Goal: Information Seeking & Learning: Learn about a topic

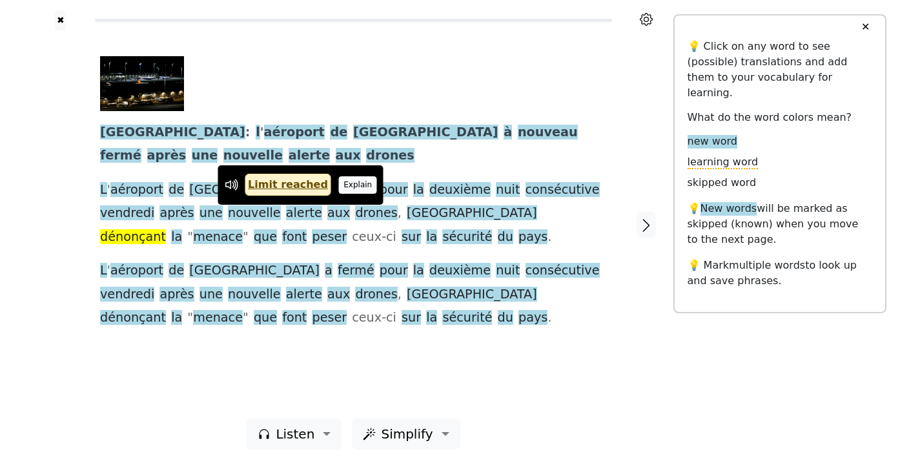
click at [340, 187] on button "Explain" at bounding box center [358, 184] width 38 height 17
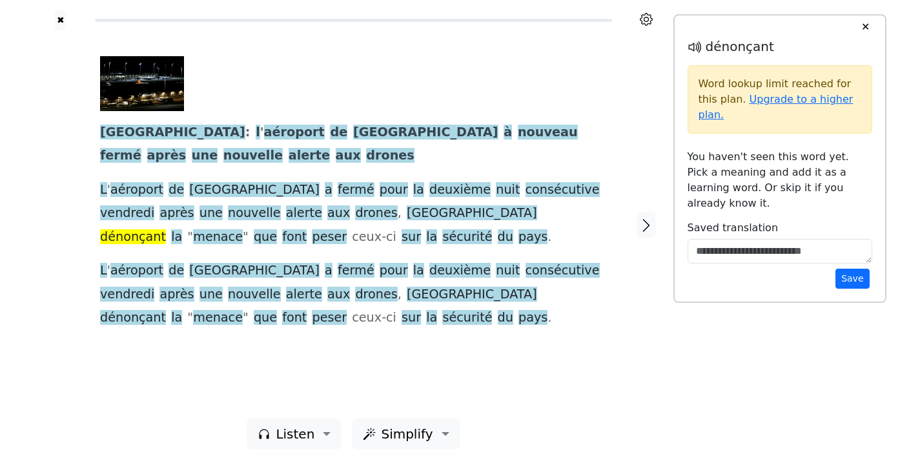
click at [345, 237] on div "[GEOGRAPHIC_DATA] : l ' [GEOGRAPHIC_DATA] à nouveau fermé après une nouvelle al…" at bounding box center [353, 193] width 507 height 274
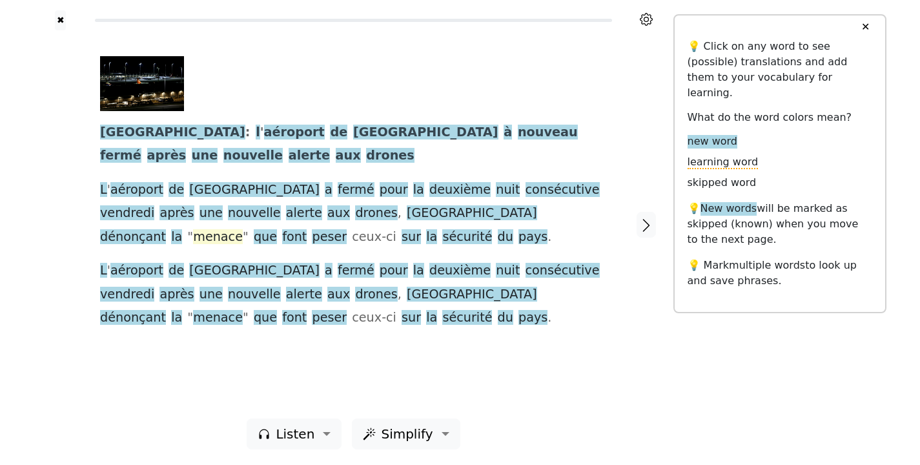
click at [243, 229] on span "menace" at bounding box center [218, 237] width 50 height 16
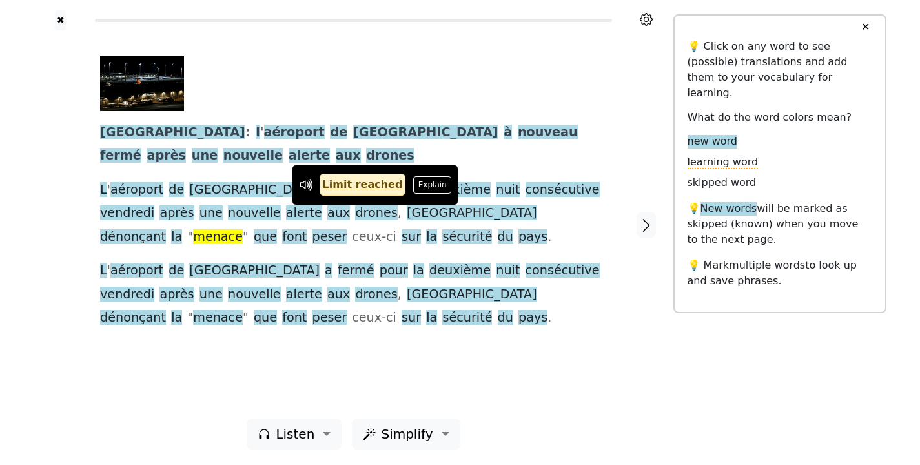
click at [380, 236] on div "[GEOGRAPHIC_DATA] : l ' [GEOGRAPHIC_DATA] à nouveau fermé après une nouvelle al…" at bounding box center [353, 193] width 507 height 274
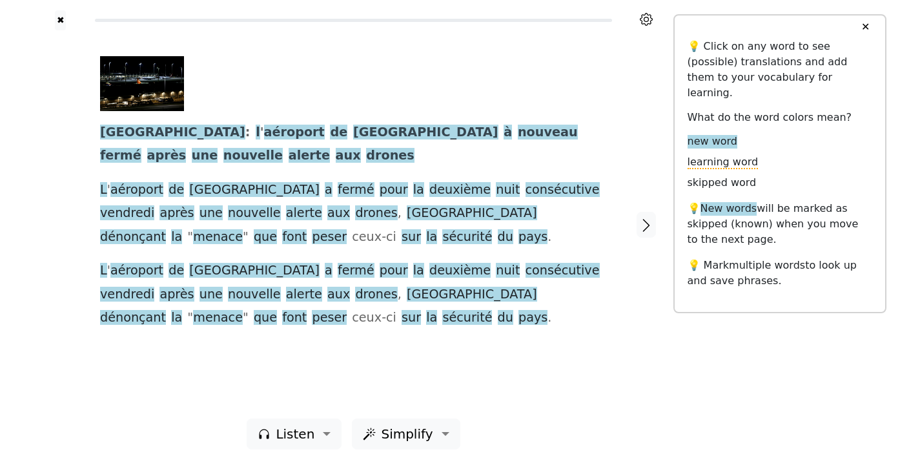
click at [497, 322] on div "[GEOGRAPHIC_DATA] : l ' [GEOGRAPHIC_DATA] à nouveau fermé après une nouvelle al…" at bounding box center [353, 193] width 507 height 274
click at [389, 433] on span "Simplify" at bounding box center [407, 433] width 52 height 19
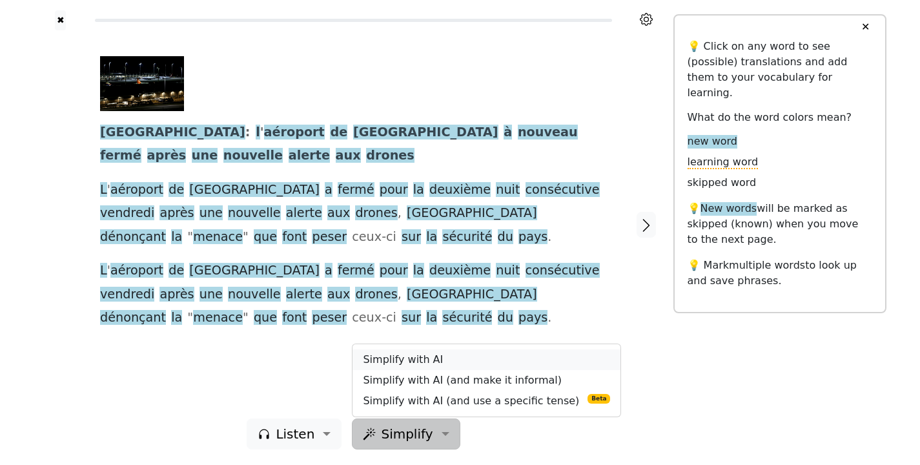
click at [393, 358] on link "Simplify with AI" at bounding box center [487, 359] width 268 height 21
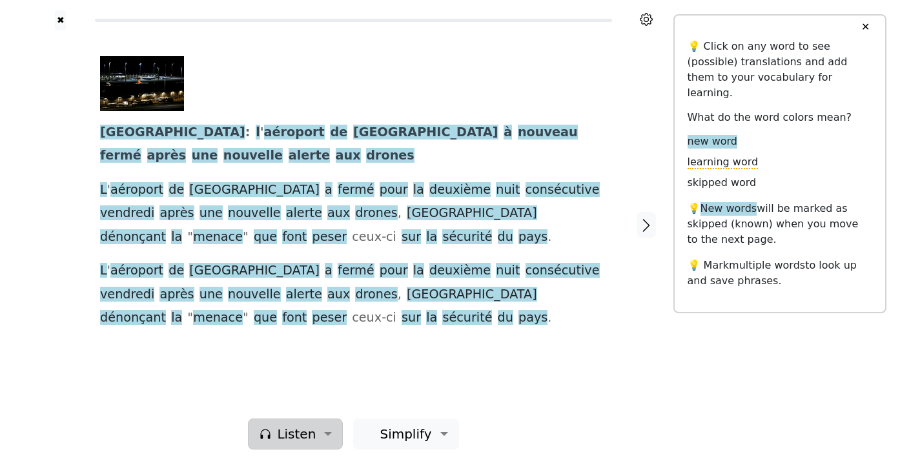
click at [312, 440] on span "Listen" at bounding box center [296, 433] width 39 height 19
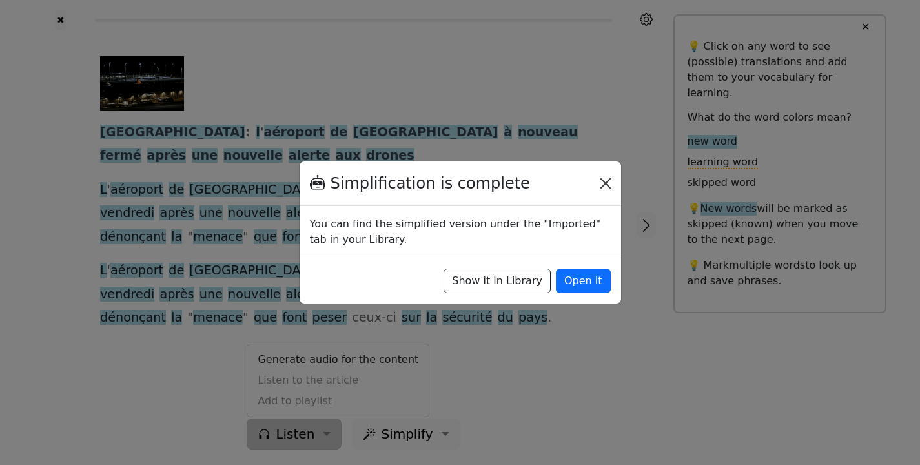
click at [606, 181] on button "Close" at bounding box center [605, 183] width 21 height 21
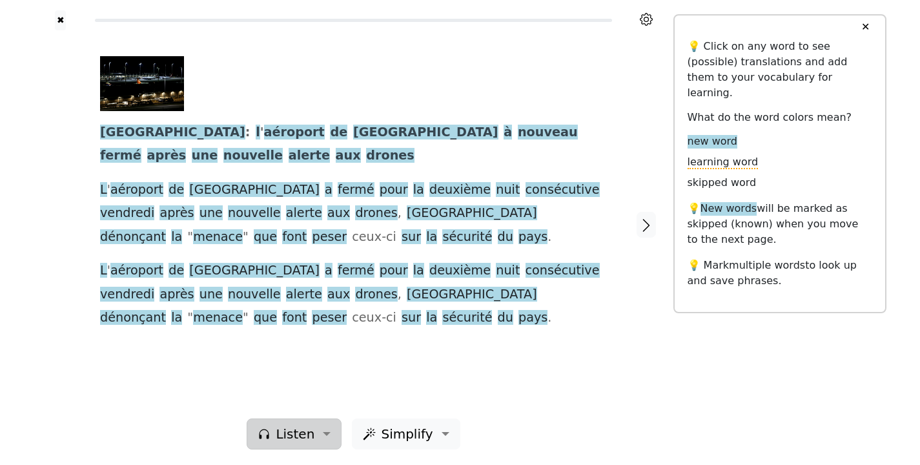
click at [309, 442] on span "Listen" at bounding box center [295, 433] width 39 height 19
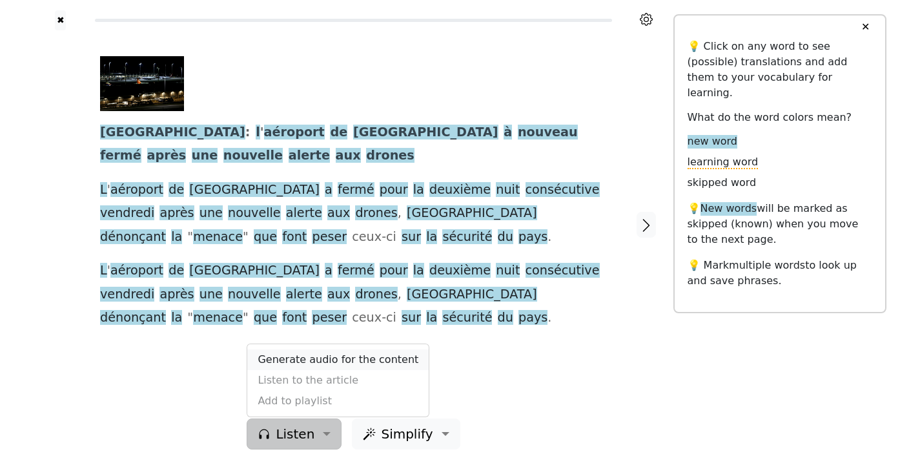
click at [298, 360] on link "Generate audio for the content" at bounding box center [337, 359] width 181 height 21
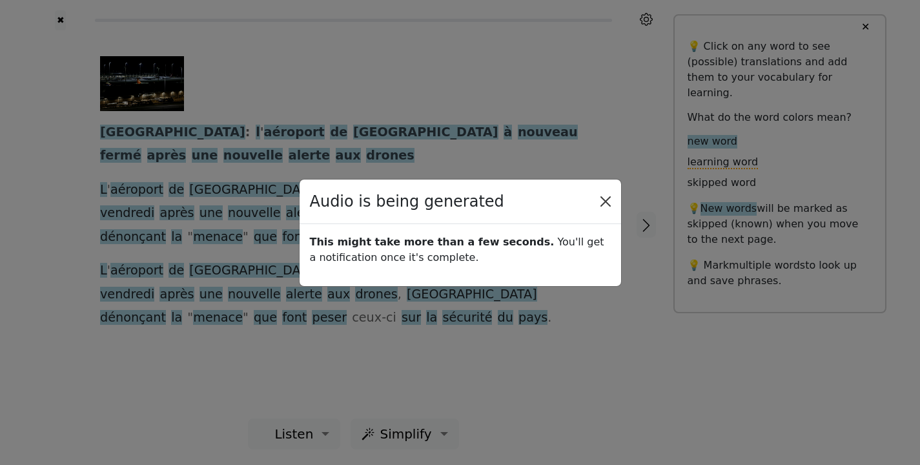
click at [605, 203] on button "Close" at bounding box center [605, 201] width 21 height 21
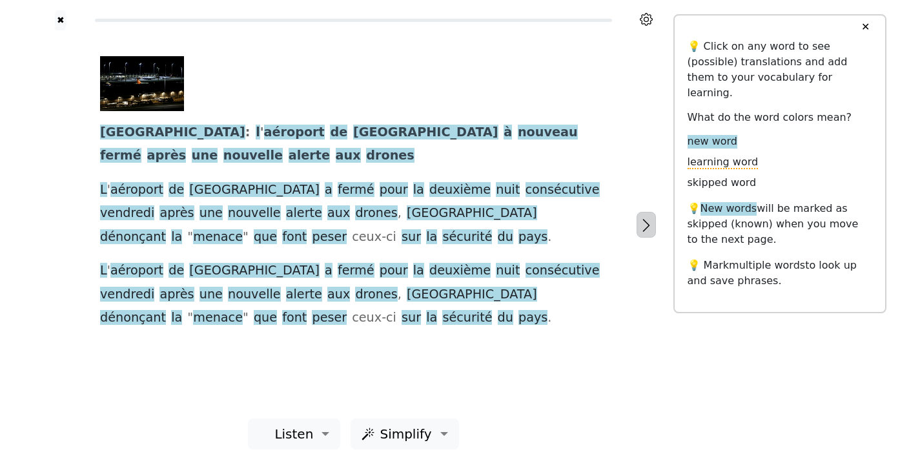
click at [651, 225] on icon "button" at bounding box center [646, 225] width 15 height 15
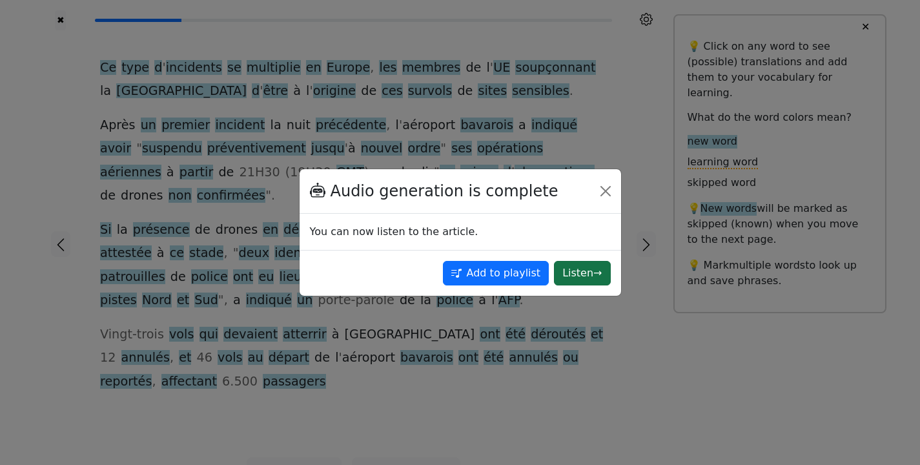
click at [591, 270] on button "Listen →" at bounding box center [582, 273] width 56 height 25
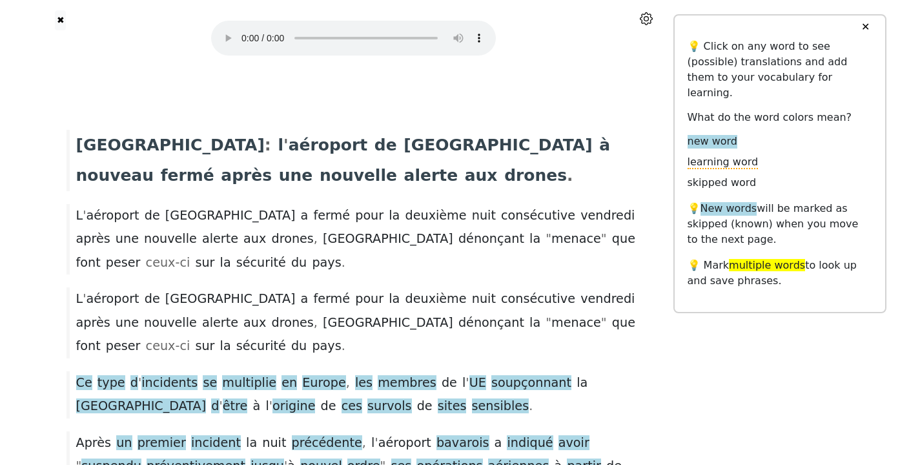
click at [241, 29] on audio at bounding box center [353, 38] width 285 height 35
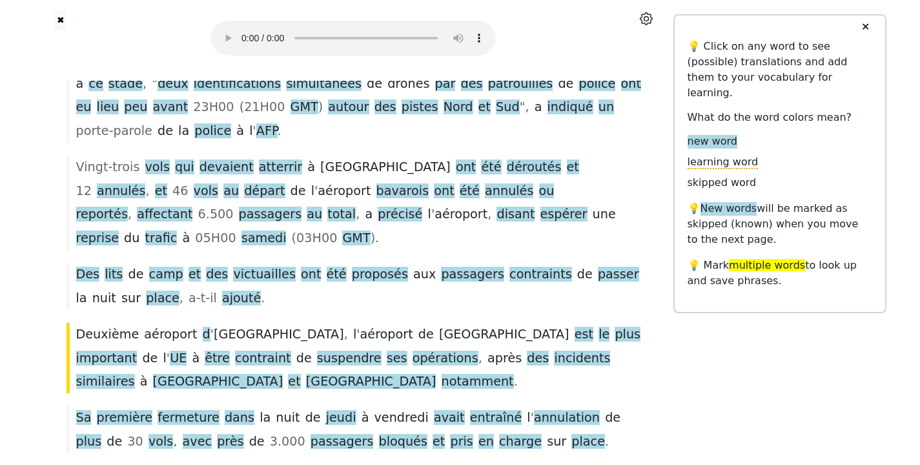
scroll to position [464, 0]
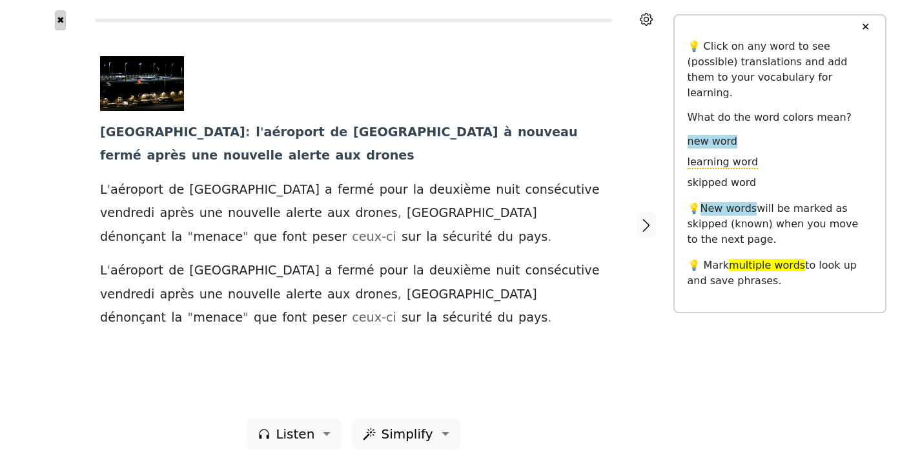
click at [61, 23] on button "✖" at bounding box center [60, 20] width 11 height 20
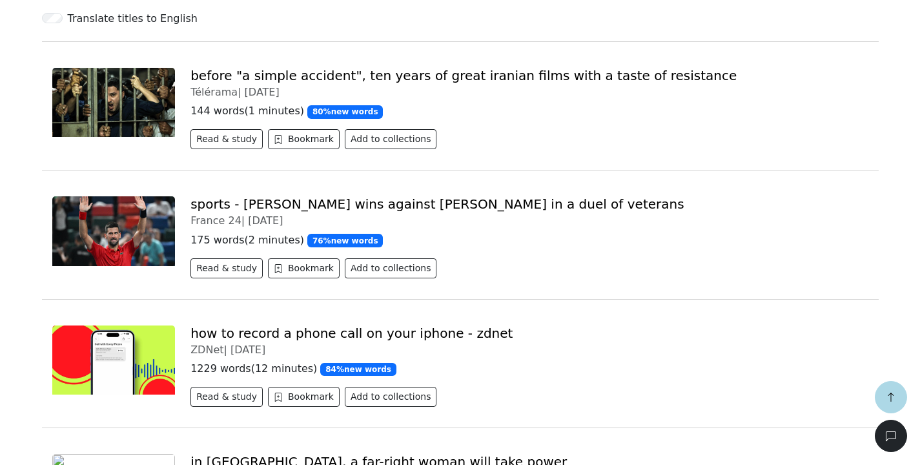
scroll to position [543, 0]
